Goal: Task Accomplishment & Management: Manage account settings

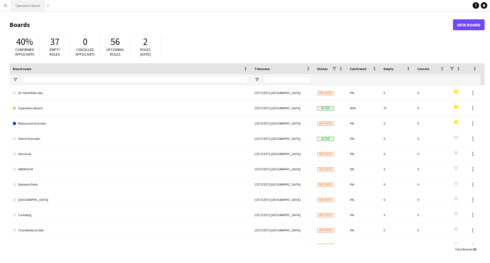
click at [36, 8] on button "Operations Board Close" at bounding box center [27, 5] width 33 height 11
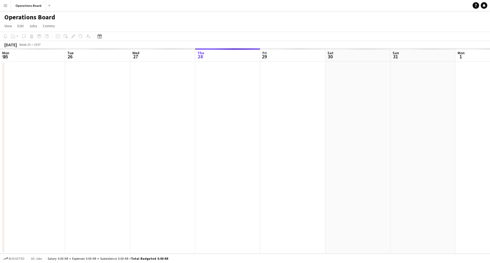
scroll to position [0, 130]
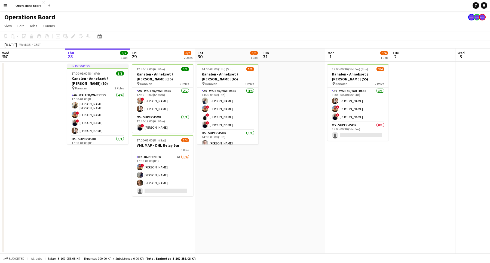
click at [154, 63] on app-date-cell "12:30-19:00 (6h30m) 3/3 Kanalen - Annekset / [PERSON_NAME] (35) pin Kanalen 2 R…" at bounding box center [162, 157] width 65 height 192
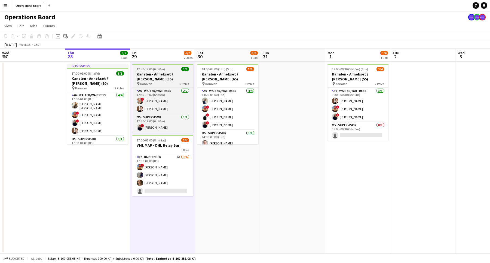
click at [154, 66] on app-job-card "12:30-19:00 (6h30m) 3/3 Kanalen - Annekset / [PERSON_NAME] (35) pin Kanalen 2 R…" at bounding box center [162, 98] width 61 height 69
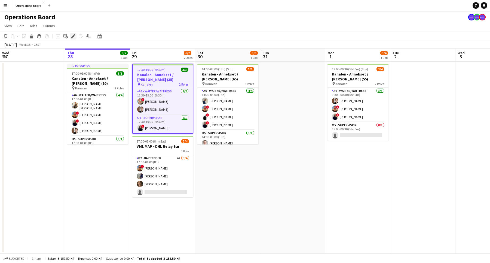
click at [75, 36] on icon "Edit" at bounding box center [73, 36] width 4 height 4
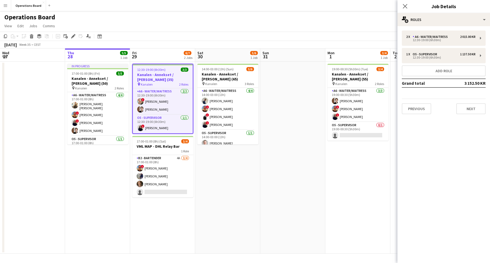
click at [418, 13] on div "Close pop-in Job Details" at bounding box center [443, 6] width 93 height 13
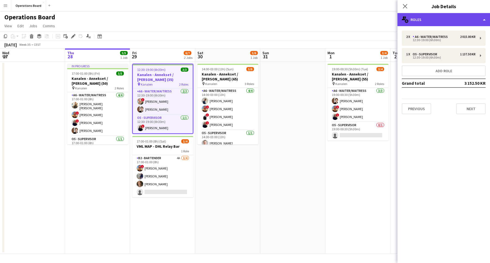
click at [424, 19] on div "multiple-users-add Roles" at bounding box center [443, 19] width 93 height 13
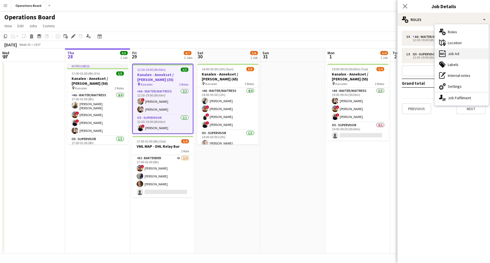
click at [452, 58] on div "ads-window Job Ad" at bounding box center [461, 53] width 54 height 11
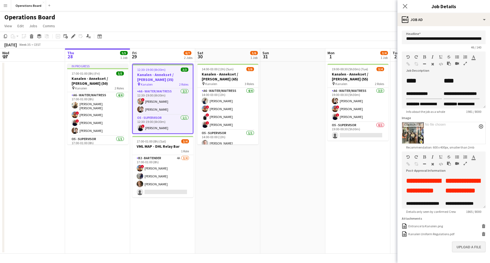
click at [457, 249] on button "Upload a file" at bounding box center [469, 246] width 34 height 11
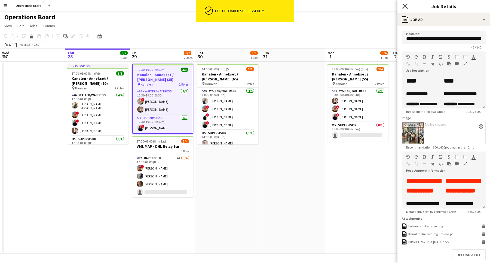
click at [406, 5] on icon at bounding box center [404, 6] width 5 height 5
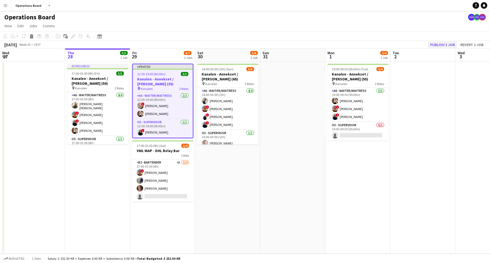
click at [433, 42] on button "Publish 1 job" at bounding box center [442, 44] width 29 height 7
